Goal: Task Accomplishment & Management: Use online tool/utility

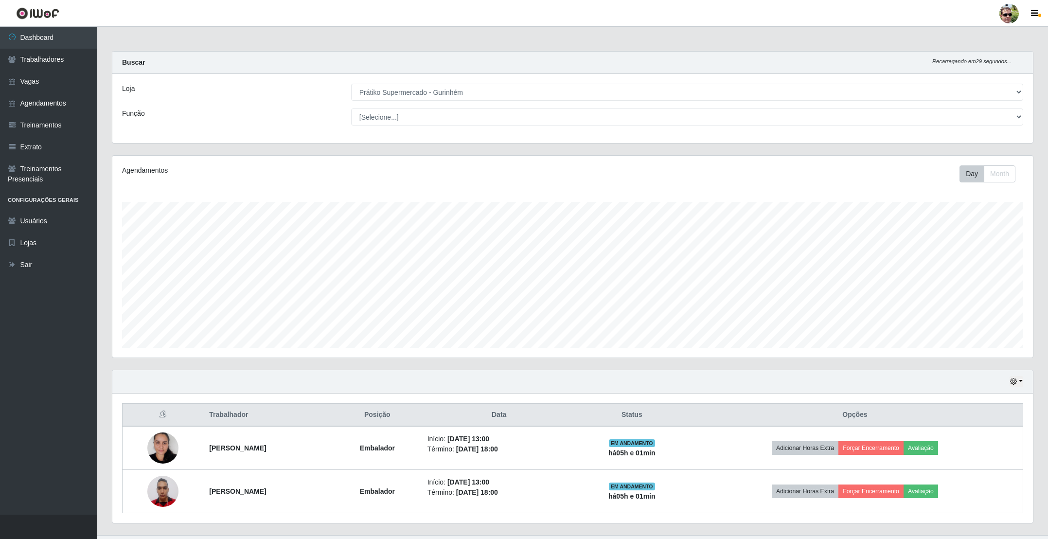
select select "176"
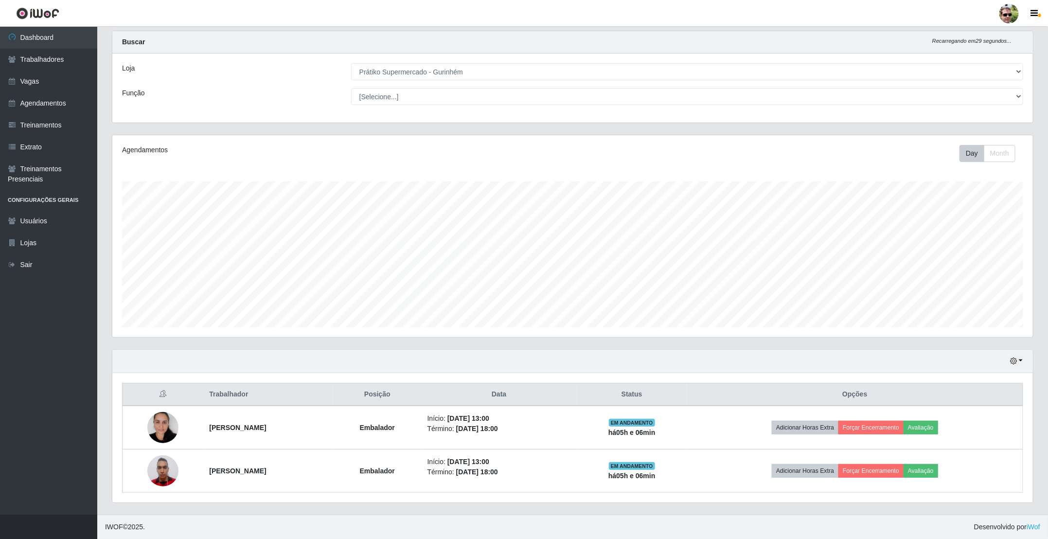
scroll to position [203, 920]
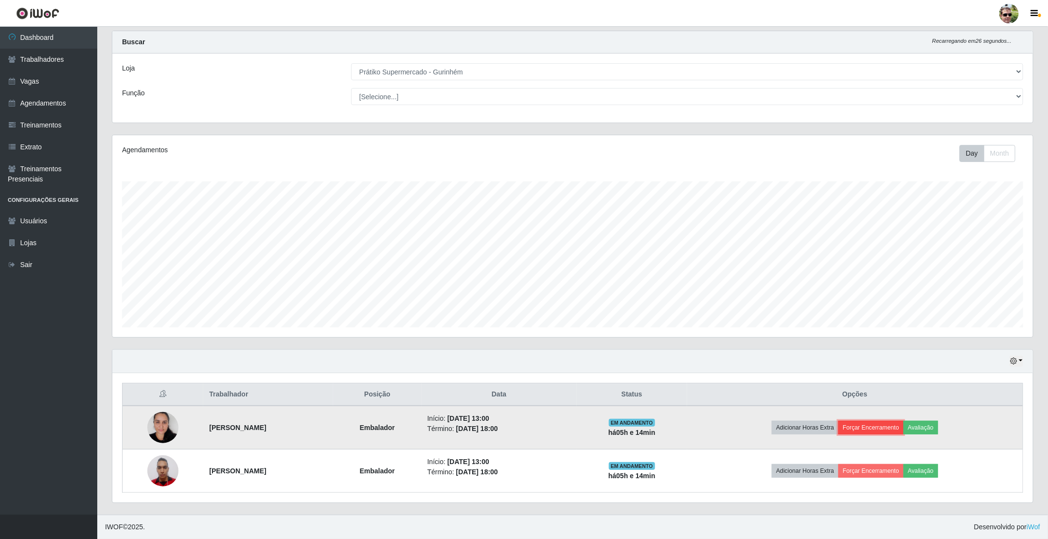
click at [893, 423] on button "Forçar Encerramento" at bounding box center [870, 428] width 65 height 14
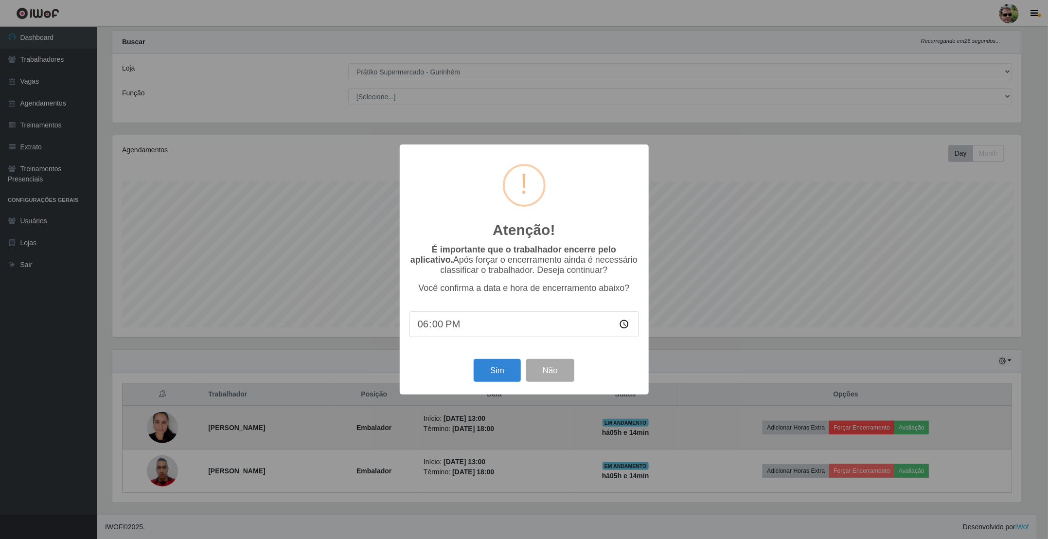
scroll to position [203, 912]
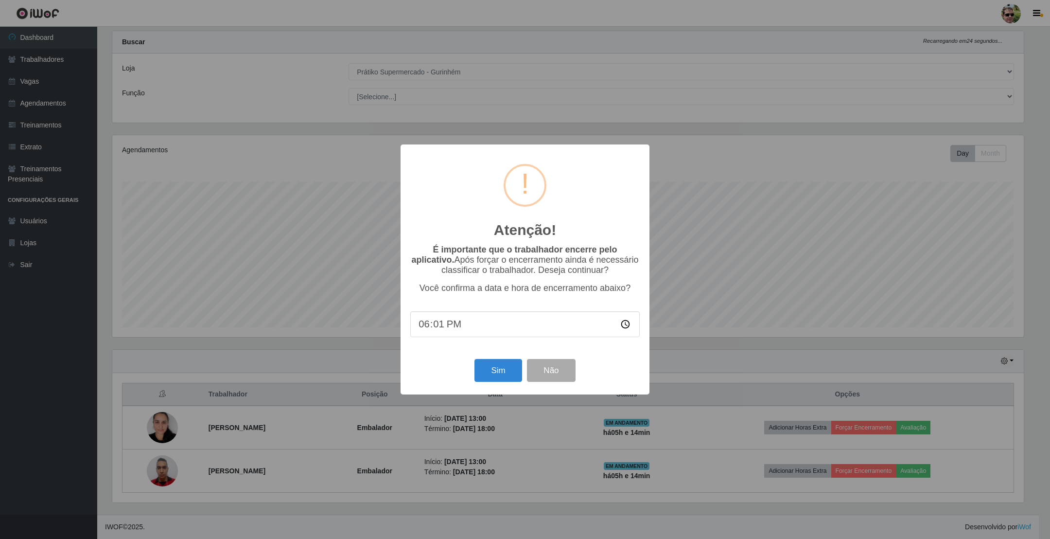
type input "18:15"
click at [486, 378] on button "Sim" at bounding box center [498, 370] width 47 height 23
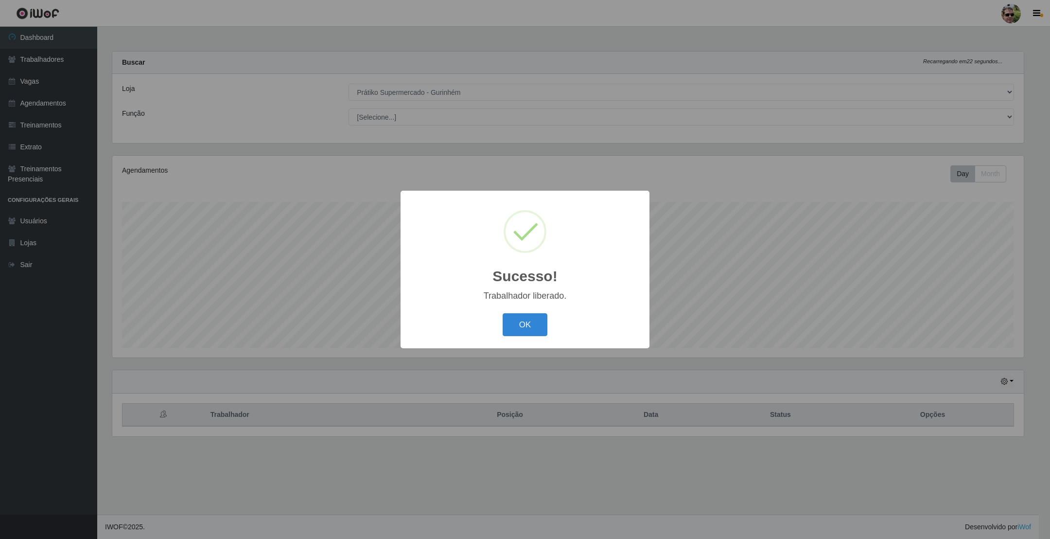
click at [503, 313] on button "OK" at bounding box center [525, 324] width 45 height 23
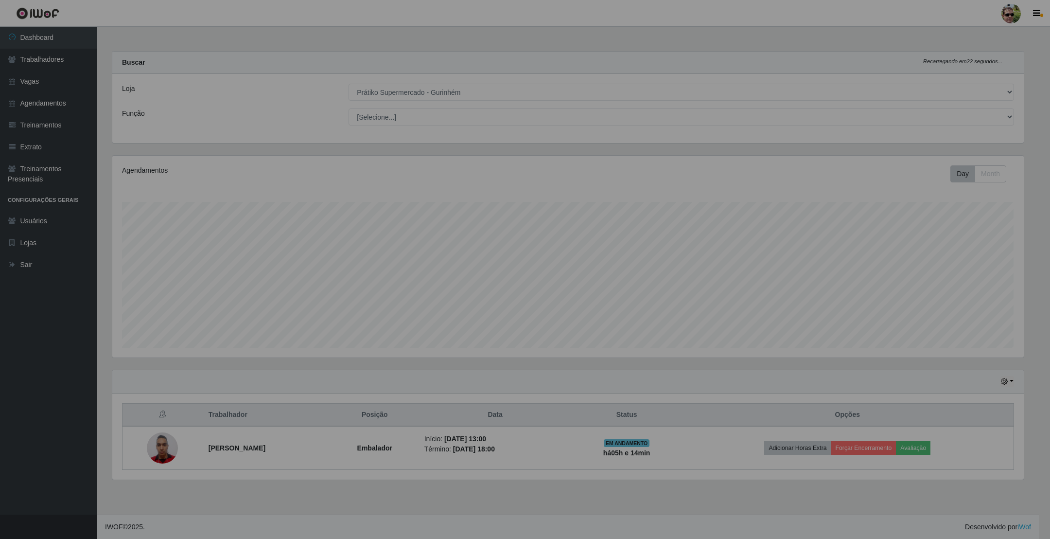
scroll to position [203, 922]
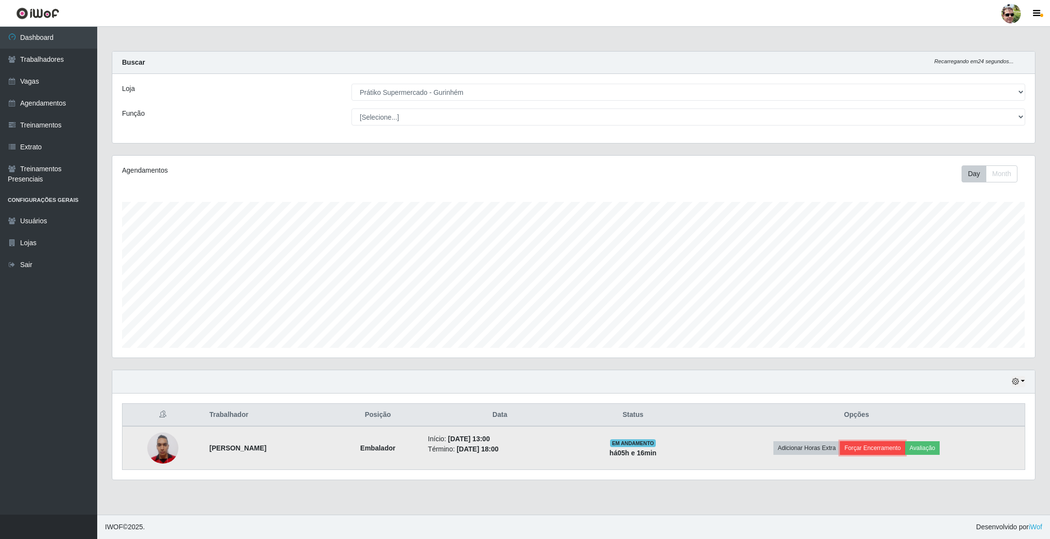
click at [887, 452] on button "Forçar Encerramento" at bounding box center [872, 448] width 65 height 14
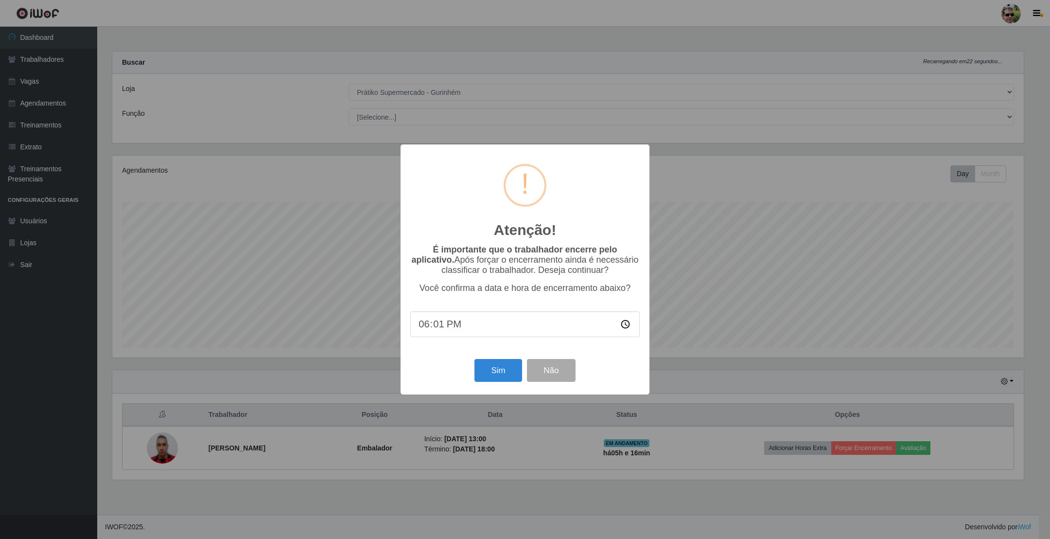
type input "18:15"
click at [495, 371] on button "Sim" at bounding box center [498, 370] width 47 height 23
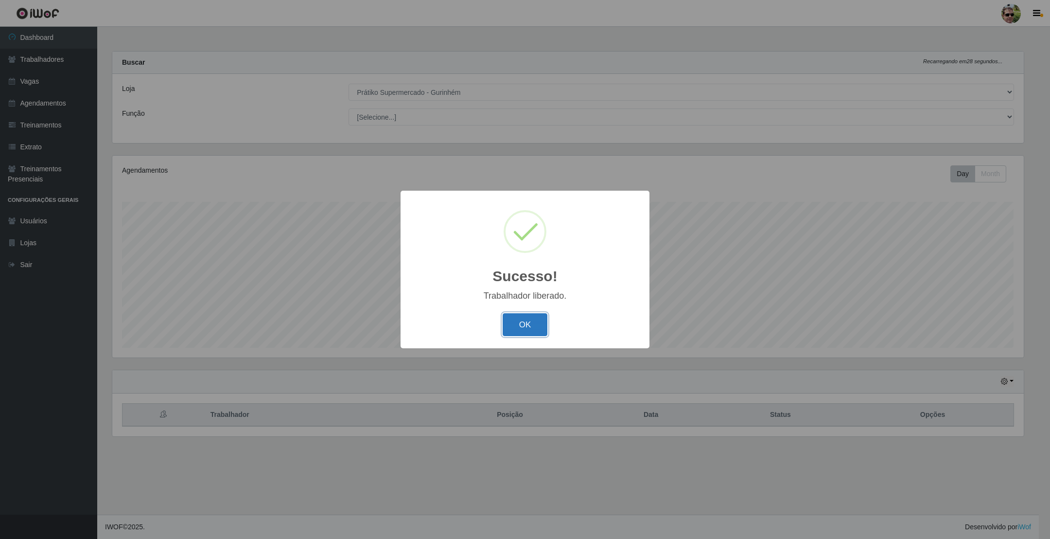
click at [537, 317] on button "OK" at bounding box center [525, 324] width 45 height 23
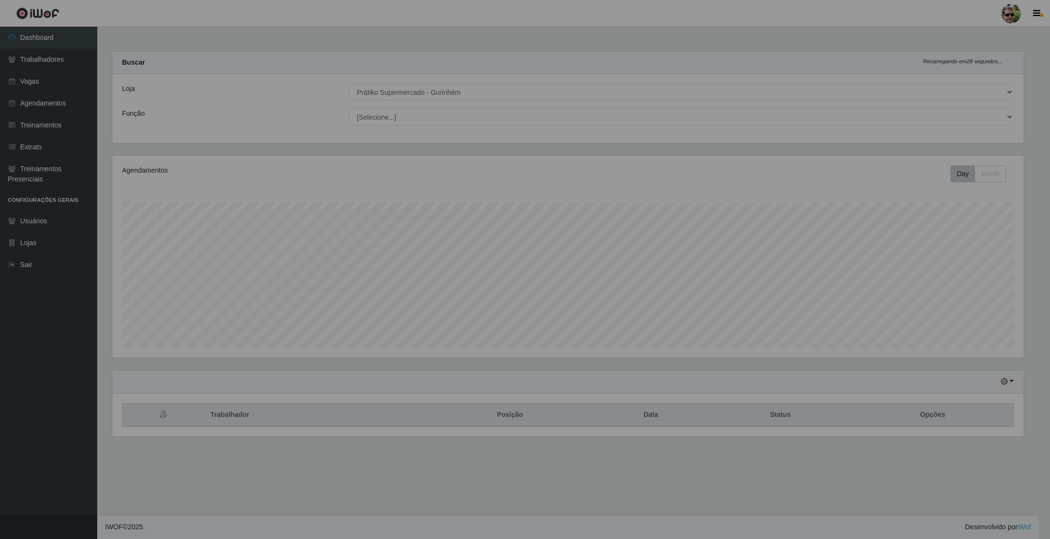
scroll to position [203, 922]
